Goal: Check status: Check status

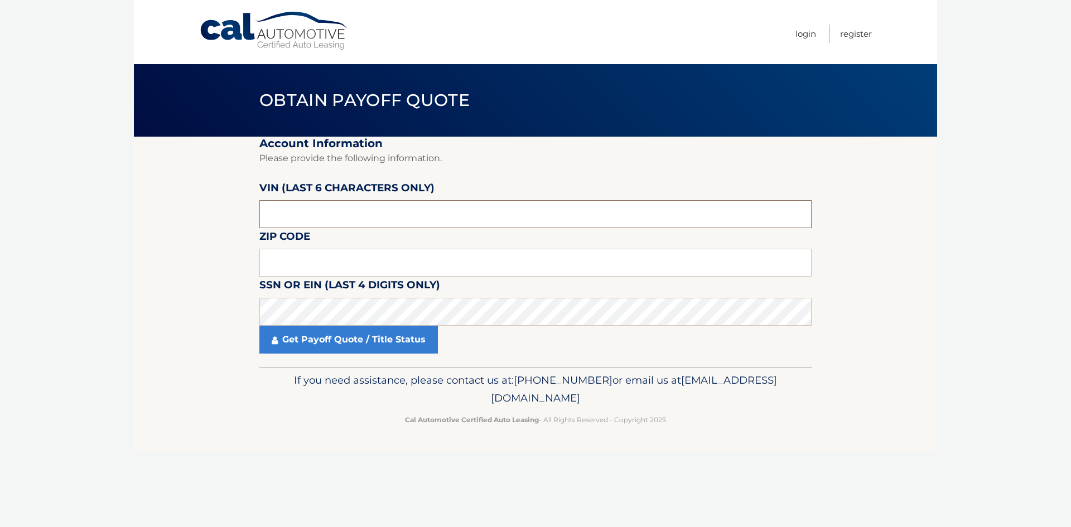
click at [329, 222] on input "text" at bounding box center [535, 214] width 552 height 28
drag, startPoint x: 329, startPoint y: 222, endPoint x: 111, endPoint y: 189, distance: 220.6
click at [118, 190] on body "Cal Automotive Menu Login Register Obtain Payoff Quote" at bounding box center [535, 263] width 1071 height 527
drag, startPoint x: 324, startPoint y: 224, endPoint x: 108, endPoint y: 199, distance: 217.9
click at [160, 219] on section "Account Information Please provide the following information. VIN (last 6 chara…" at bounding box center [535, 252] width 803 height 230
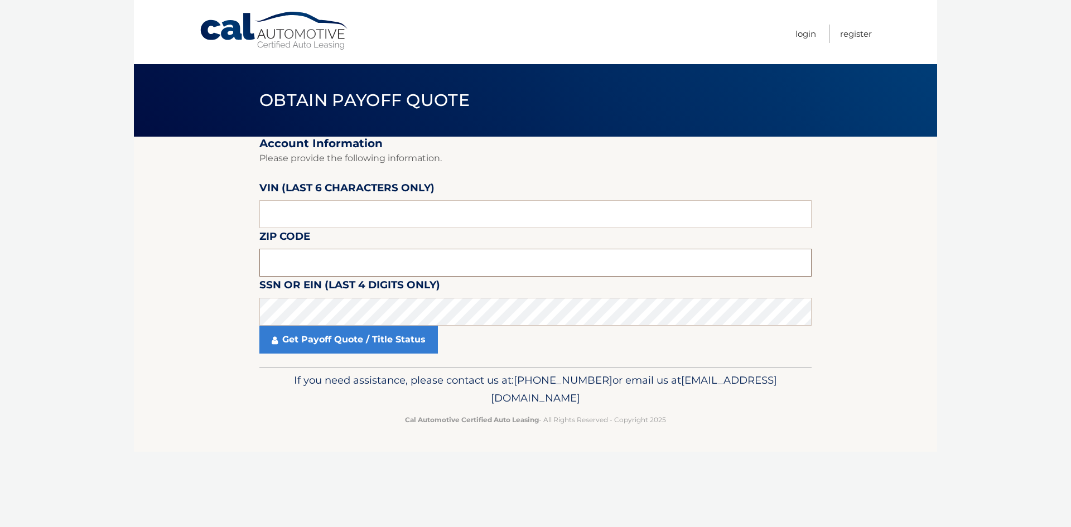
click at [378, 270] on input "text" at bounding box center [535, 263] width 552 height 28
type input "14534"
click at [320, 210] on input "text" at bounding box center [535, 214] width 552 height 28
click at [271, 219] on input "NPN807" at bounding box center [535, 214] width 552 height 28
click at [310, 216] on input "PN807*" at bounding box center [535, 214] width 552 height 28
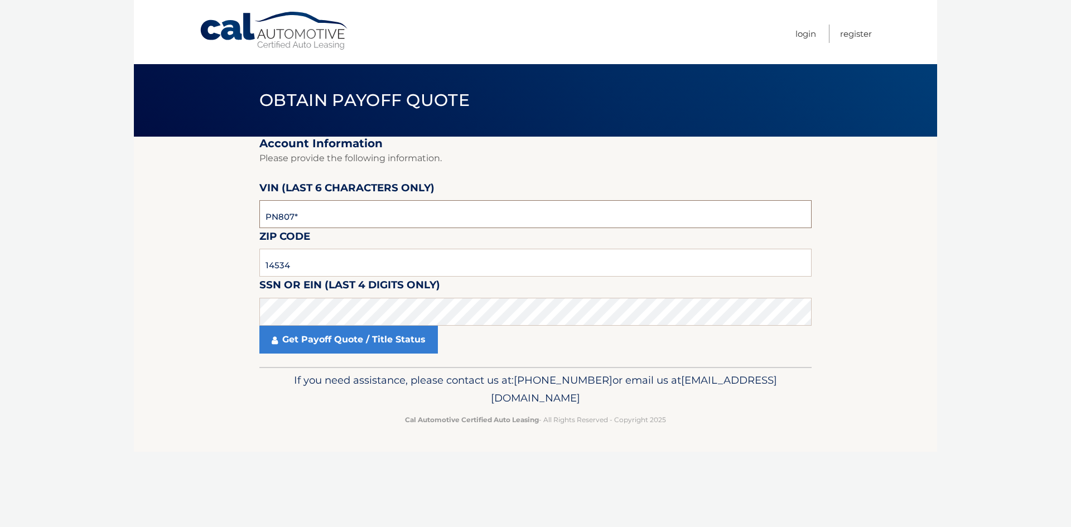
type input "PN8071"
drag, startPoint x: 310, startPoint y: 216, endPoint x: 181, endPoint y: 192, distance: 131.6
click at [182, 192] on section "Account Information Please provide the following information. VIN (last 6 chara…" at bounding box center [535, 252] width 803 height 230
type input "N80714"
click button "For Originating Dealer" at bounding box center [0, 0] width 0 height 0
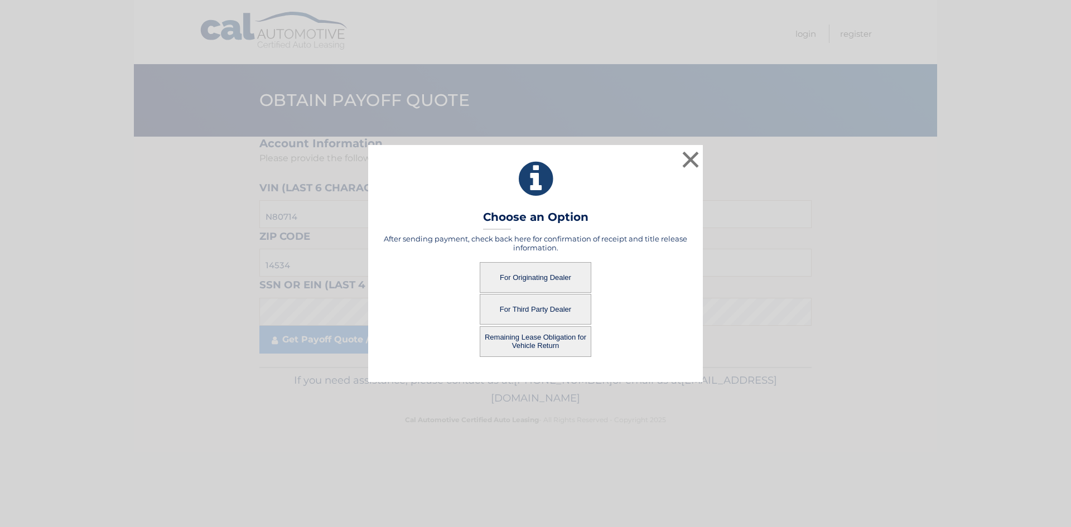
click at [529, 317] on button "For Third Party Dealer" at bounding box center [536, 309] width 112 height 31
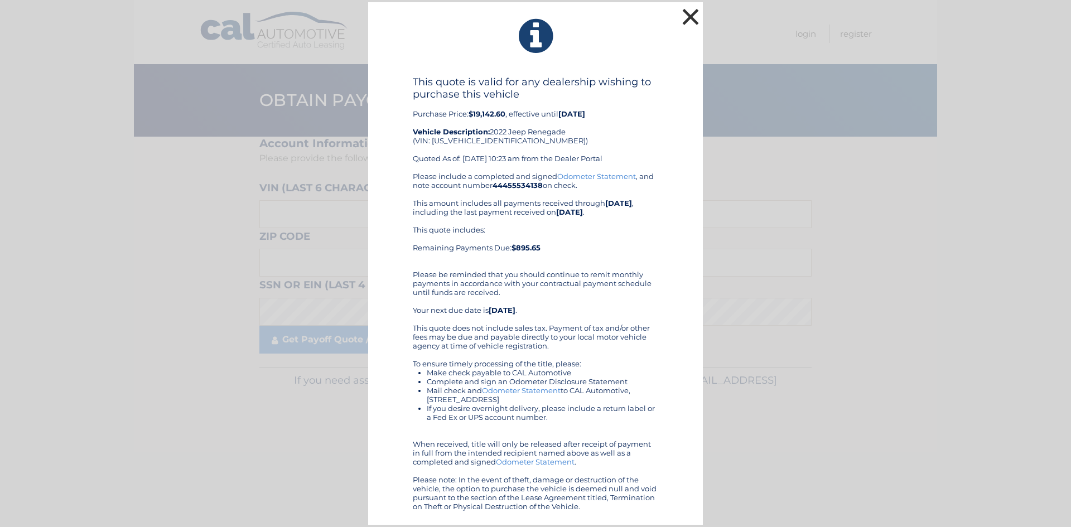
click at [688, 13] on button "×" at bounding box center [690, 17] width 22 height 22
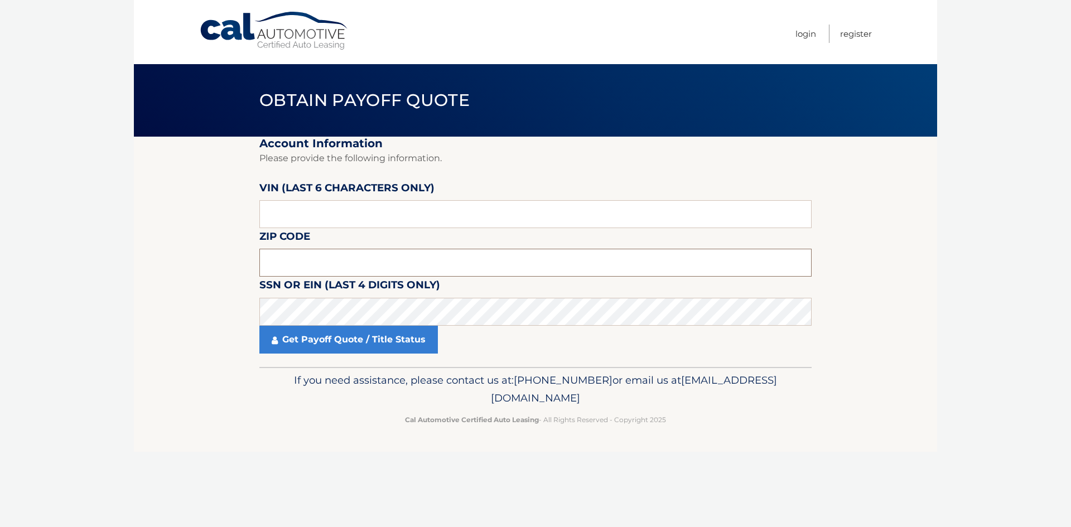
click at [310, 273] on input "text" at bounding box center [535, 263] width 552 height 28
type input "14534"
click at [305, 214] on input "text" at bounding box center [535, 214] width 552 height 28
type input "N80714"
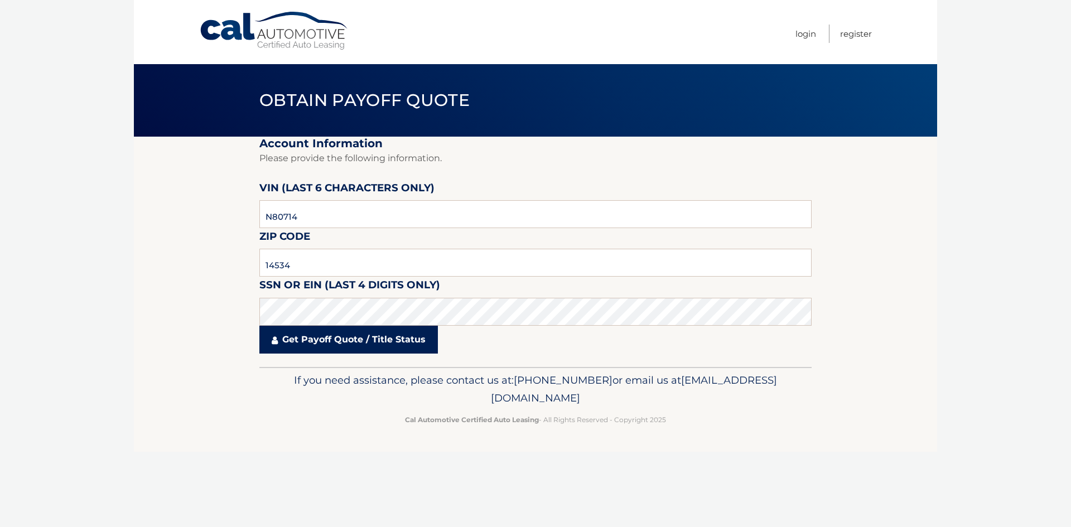
click at [324, 350] on link "Get Payoff Quote / Title Status" at bounding box center [348, 340] width 178 height 28
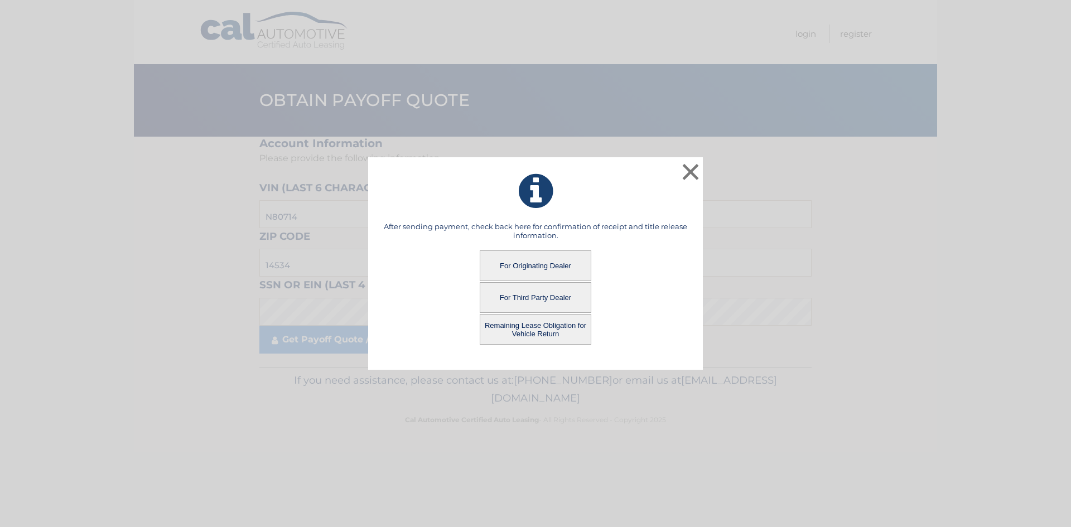
click at [509, 328] on button "Remaining Lease Obligation for Vehicle Return" at bounding box center [536, 329] width 112 height 31
click at [528, 335] on button "Remaining Lease Obligation for Vehicle Return" at bounding box center [536, 329] width 112 height 31
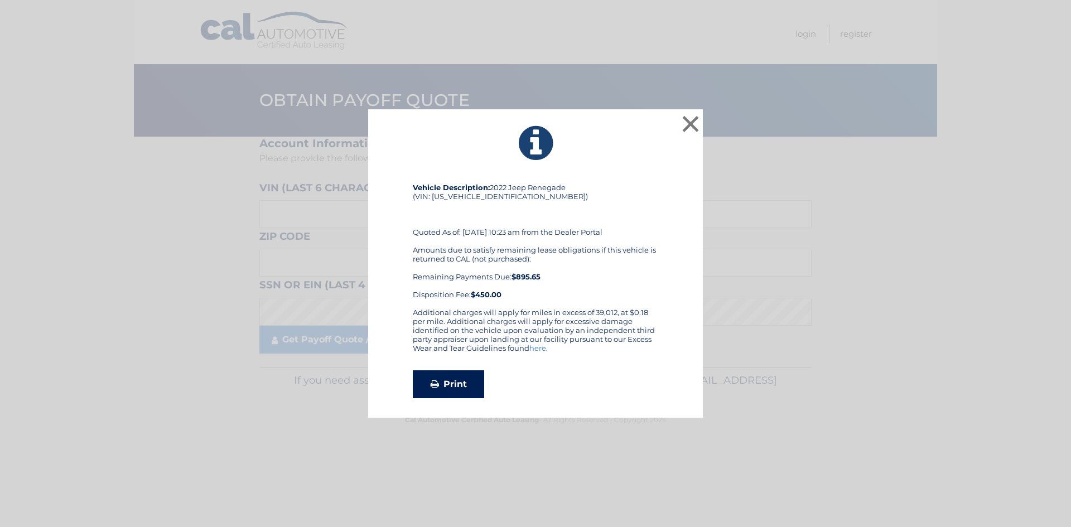
click at [450, 388] on link "Print" at bounding box center [448, 384] width 71 height 28
